Goal: Obtain resource: Download file/media

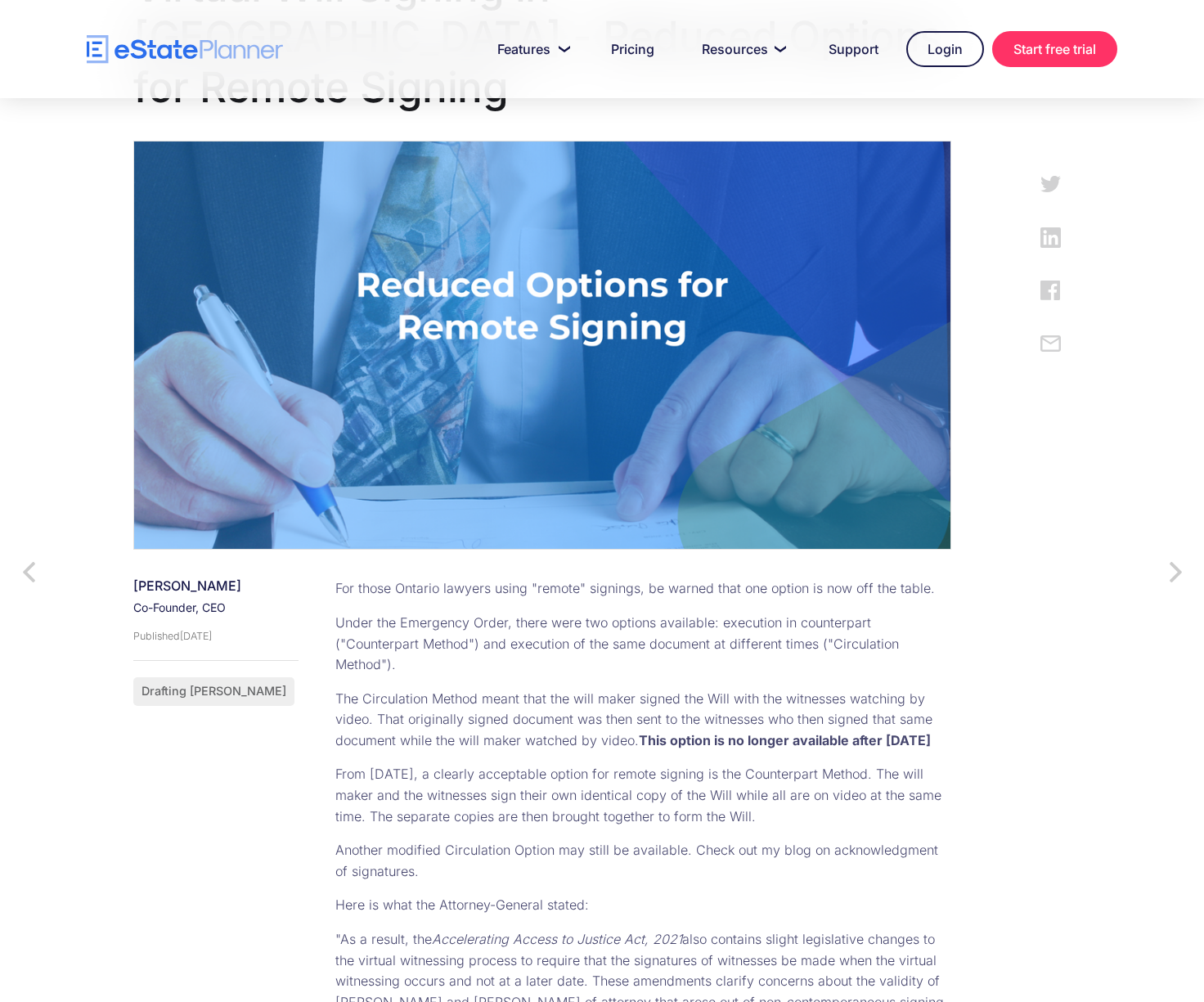
scroll to position [409, 0]
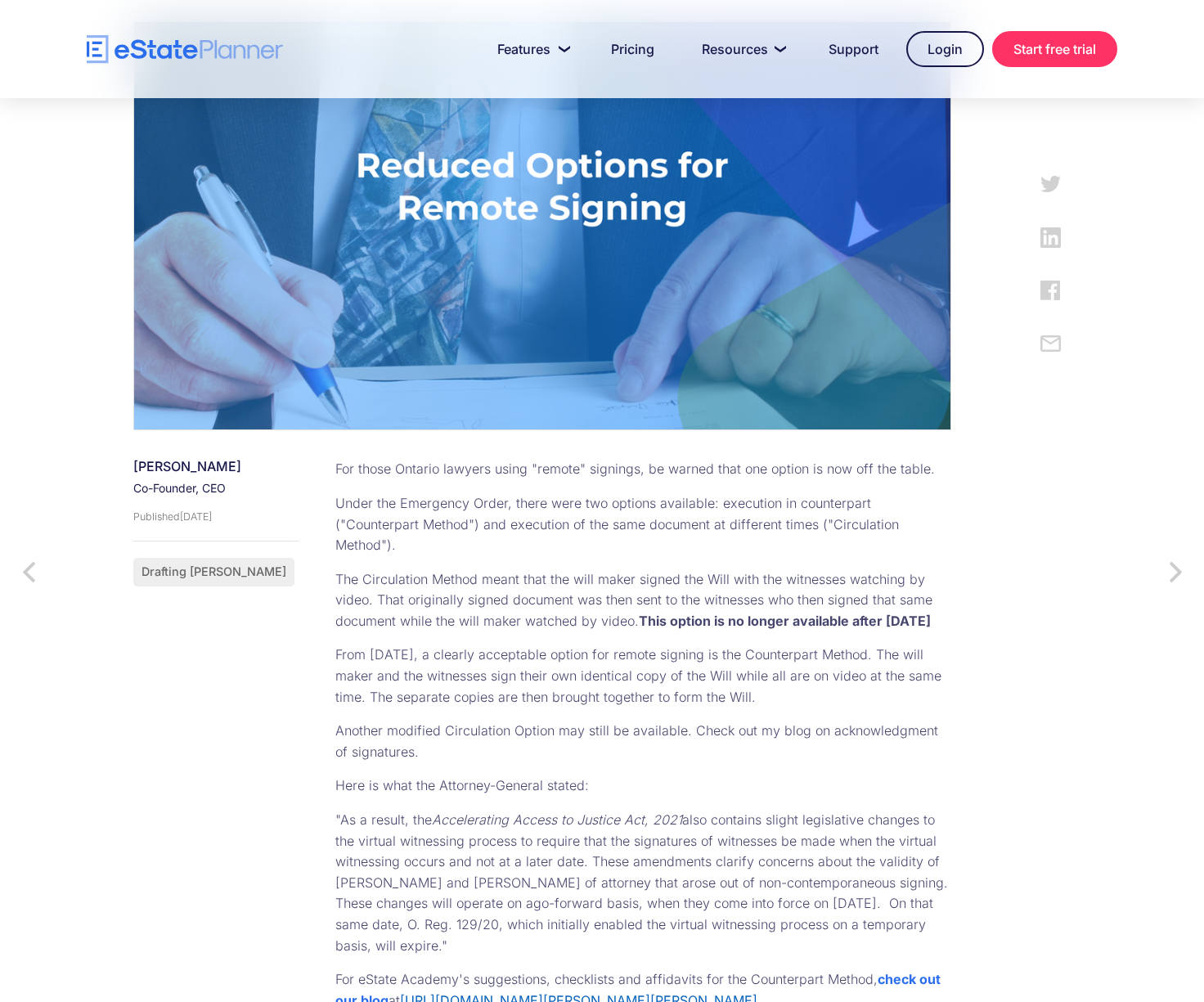
click at [620, 993] on link "[URL][DOMAIN_NAME][PERSON_NAME][PERSON_NAME]" at bounding box center [579, 1000] width 358 height 16
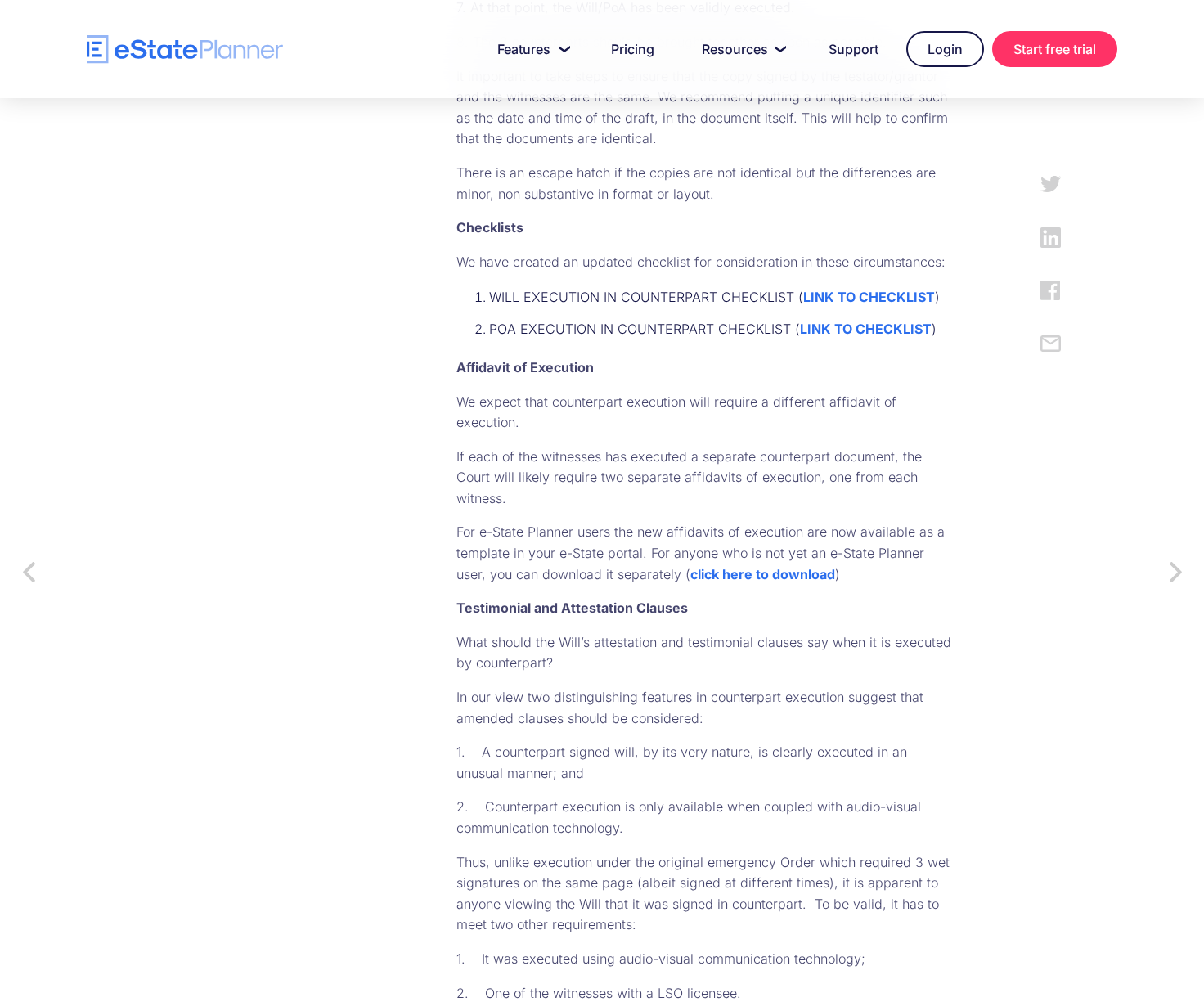
scroll to position [1555, 0]
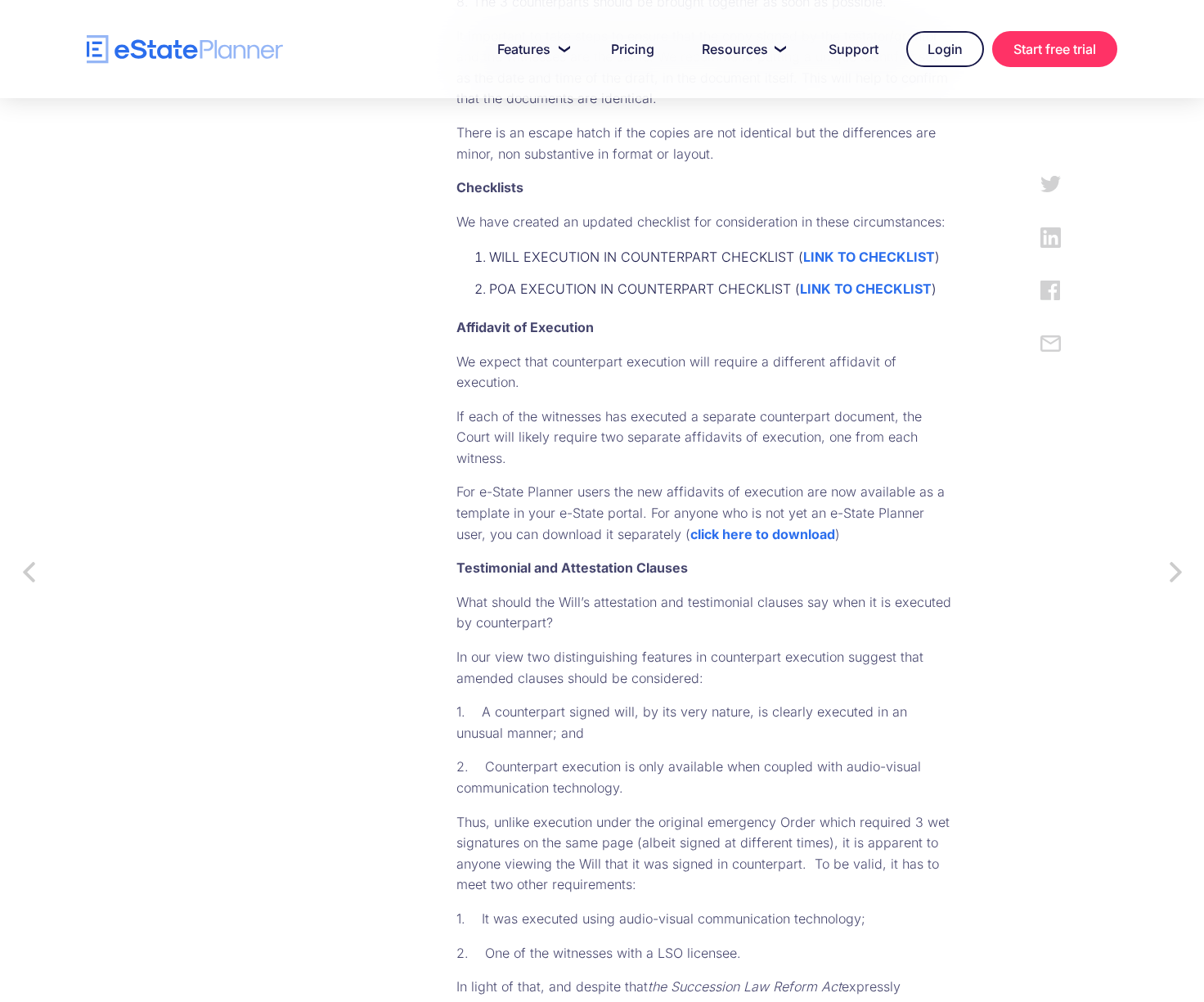
click at [803, 249] on strong "LINK TO CHECKLIST" at bounding box center [869, 256] width 132 height 16
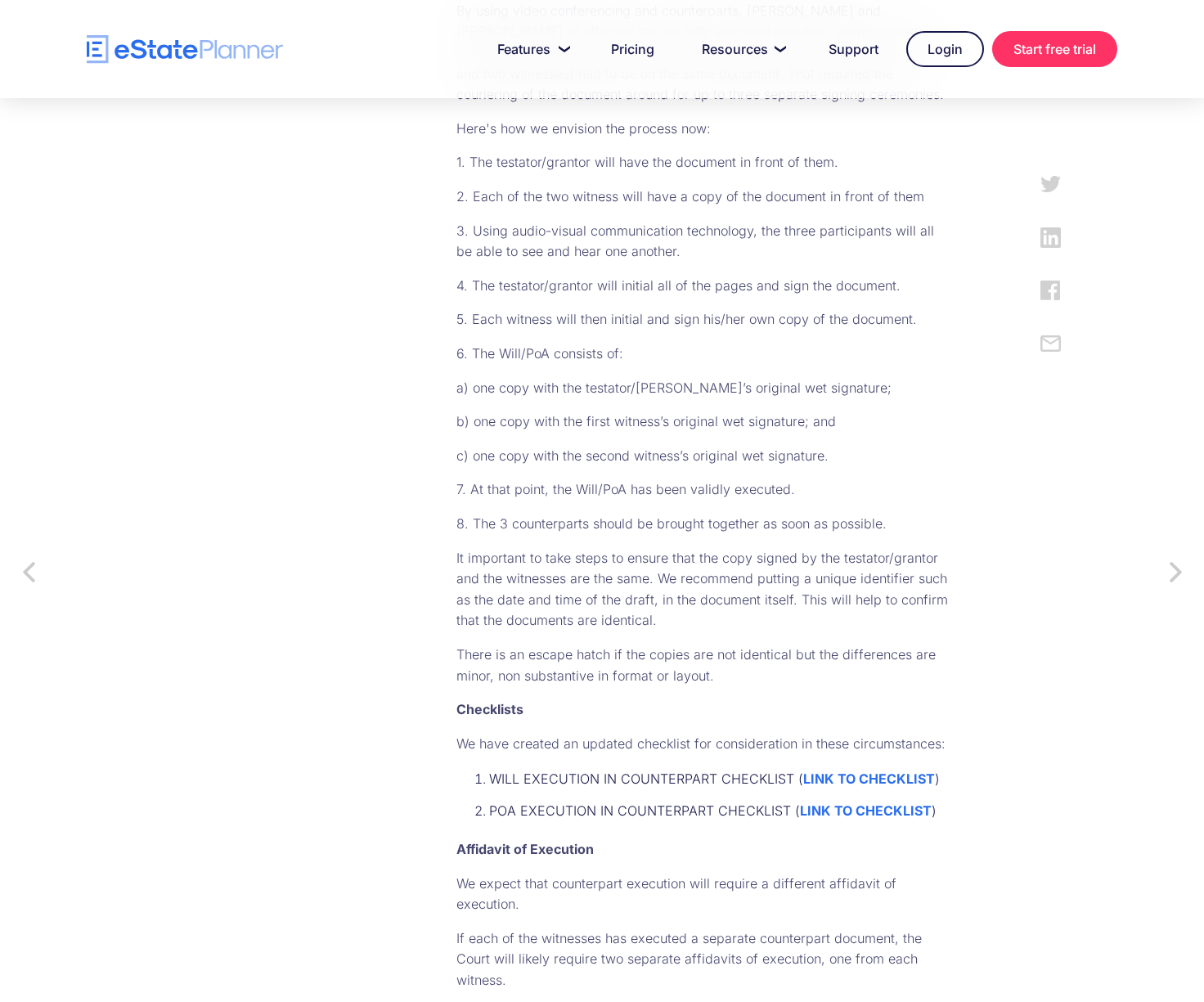
scroll to position [1025, 0]
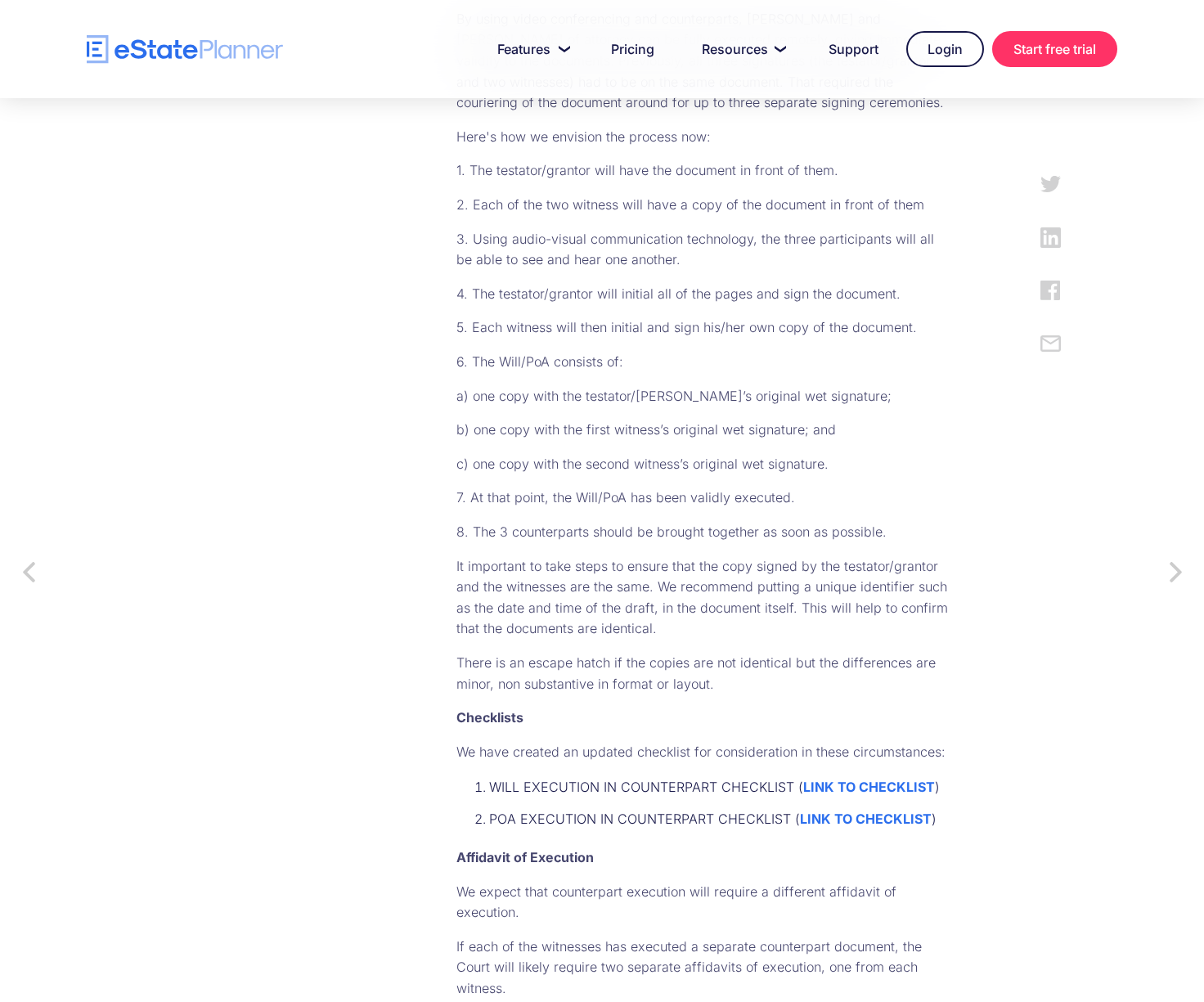
click at [153, 321] on div "Jordan Atin Co-Founder, CEO Published November 30, 2023 Drafting Wills COVID-19" at bounding box center [275, 918] width 282 height 2149
click at [634, 49] on link "Pricing" at bounding box center [633, 49] width 83 height 33
